Goal: Navigation & Orientation: Find specific page/section

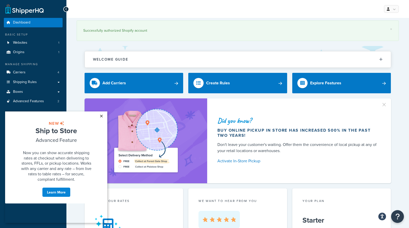
click at [102, 116] on link "×" at bounding box center [101, 115] width 9 height 9
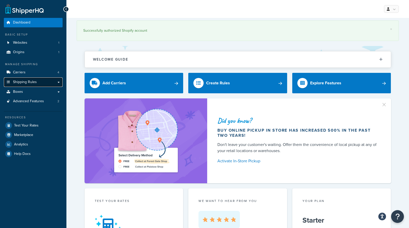
click at [37, 85] on link "Shipping Rules" at bounding box center [33, 81] width 59 height 9
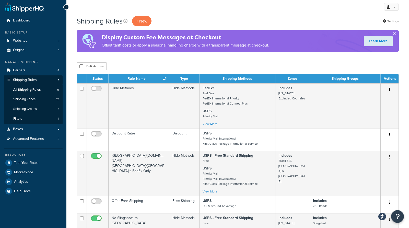
scroll to position [3, 0]
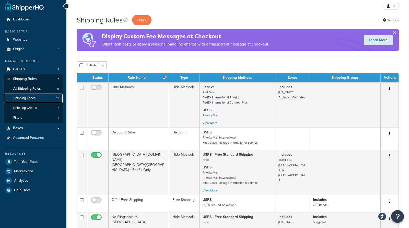
click at [43, 98] on link "Shipping Zones 12" at bounding box center [33, 97] width 59 height 9
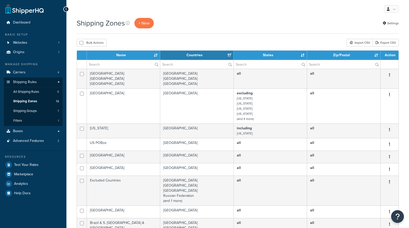
select select "15"
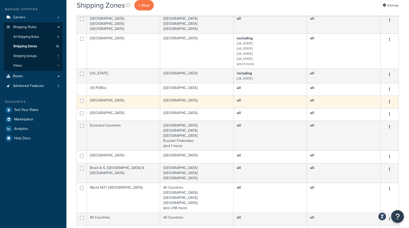
scroll to position [54, 0]
